Goal: Task Accomplishment & Management: Use online tool/utility

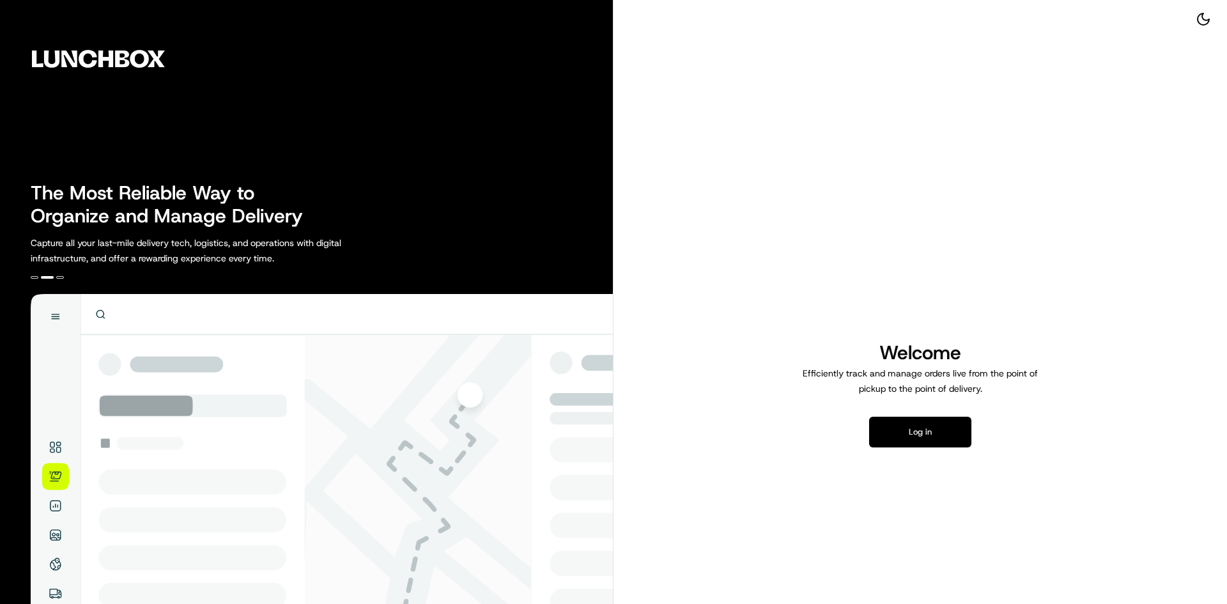
click at [916, 436] on button "Log in" at bounding box center [920, 432] width 102 height 31
